Goal: Information Seeking & Learning: Learn about a topic

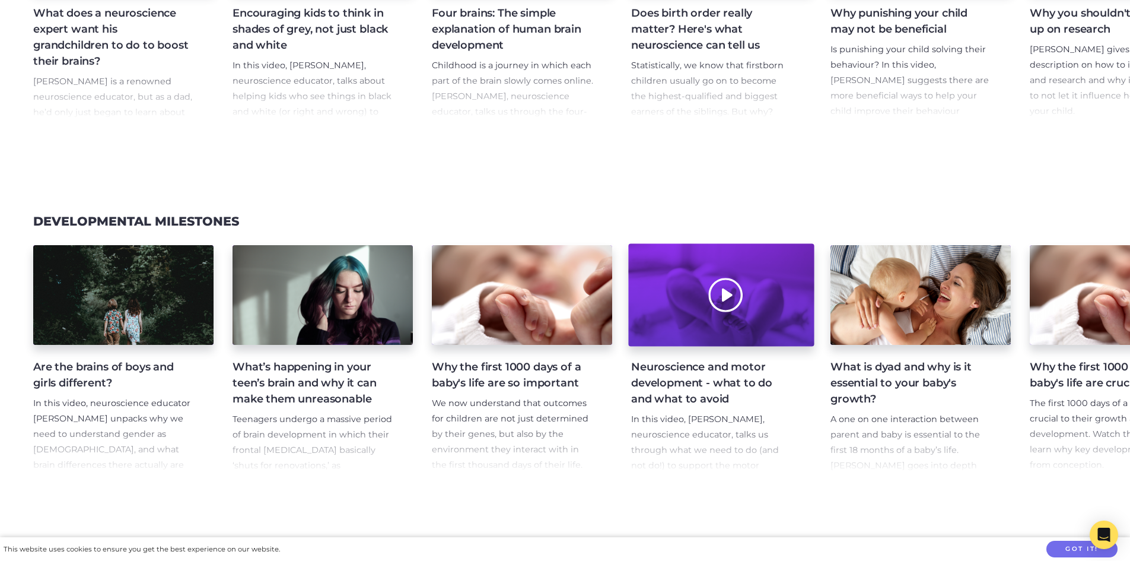
scroll to position [890, 0]
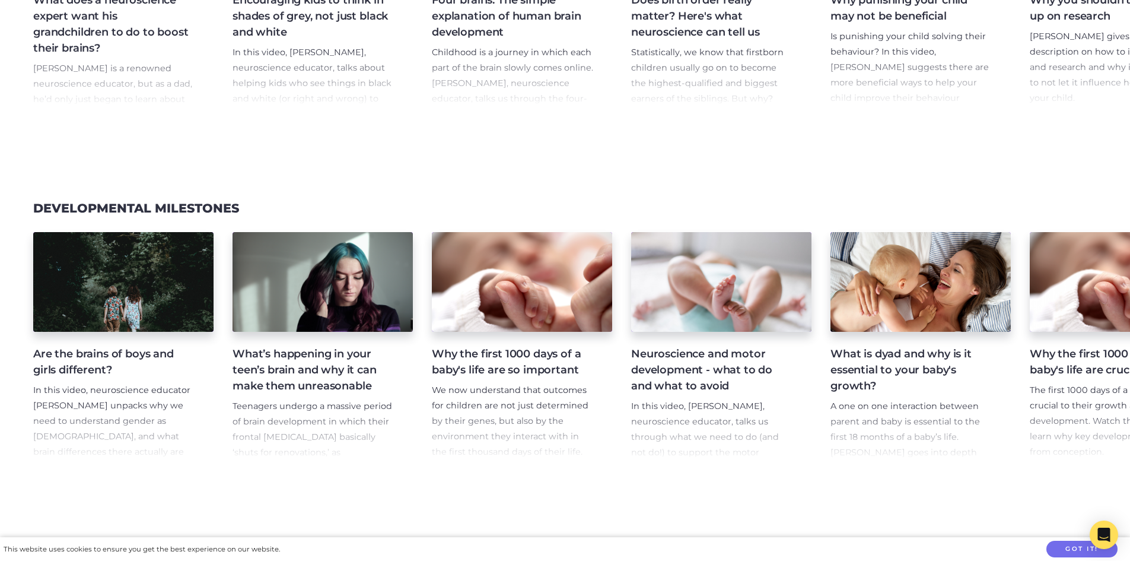
click at [287, 359] on h4 "What’s happening in your teen’s brain and why it can make them unreasonable" at bounding box center [313, 370] width 161 height 48
